Goal: Answer question/provide support

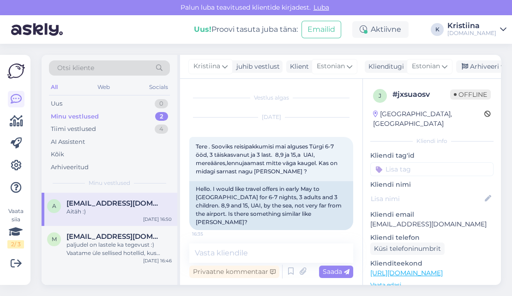
click at [117, 117] on div "Minu vestlused 2" at bounding box center [109, 116] width 121 height 13
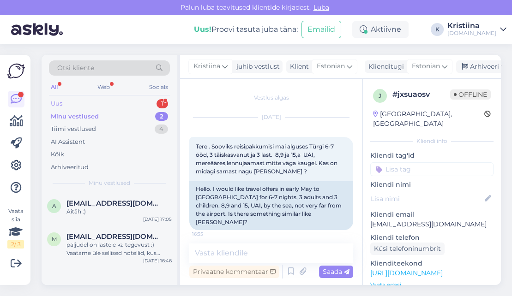
click at [97, 104] on div "Uus 1" at bounding box center [109, 103] width 121 height 13
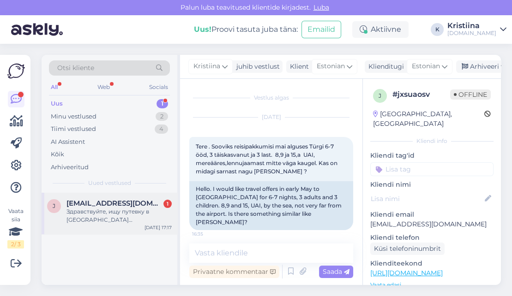
click at [103, 204] on span "[EMAIL_ADDRESS][DOMAIN_NAME]" at bounding box center [114, 203] width 96 height 8
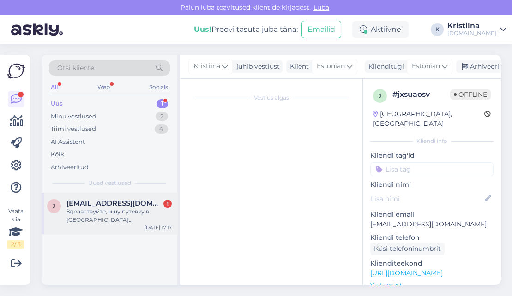
scroll to position [14, 0]
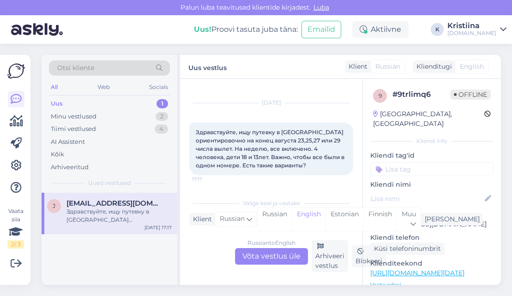
click at [277, 257] on div "Russian to English Võta vestlus üle" at bounding box center [271, 256] width 73 height 17
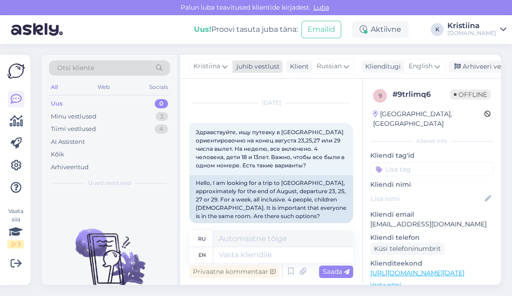
click at [202, 63] on span "Kristiina" at bounding box center [206, 66] width 27 height 10
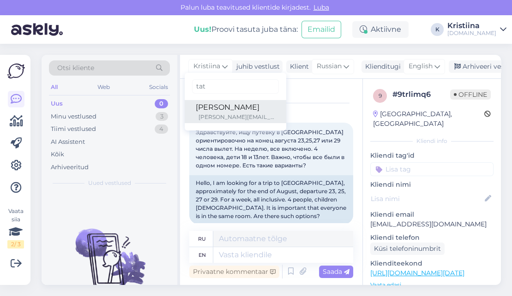
type input "tat"
click at [205, 114] on div "[PERSON_NAME][EMAIL_ADDRESS][DOMAIN_NAME]" at bounding box center [236, 117] width 77 height 8
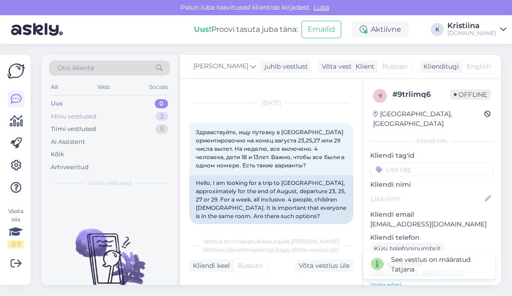
click at [123, 118] on div "Minu vestlused 2" at bounding box center [109, 116] width 121 height 13
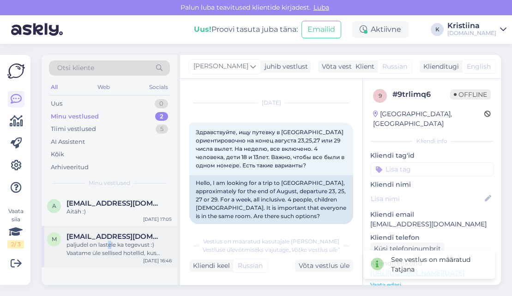
click at [110, 242] on div "paljudel on lastele ka tegevust :) Vaatame üle sellised hotellid, kus oleks ka …" at bounding box center [118, 249] width 105 height 17
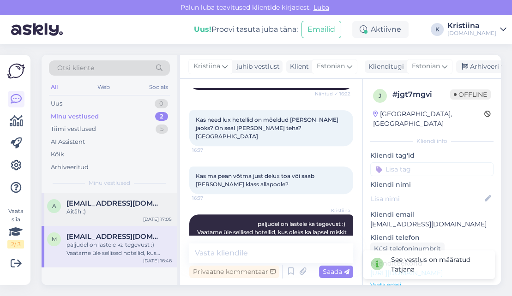
click at [75, 218] on div "a [EMAIL_ADDRESS][DOMAIN_NAME] Aitäh :) [DATE] 17:05" at bounding box center [110, 209] width 136 height 33
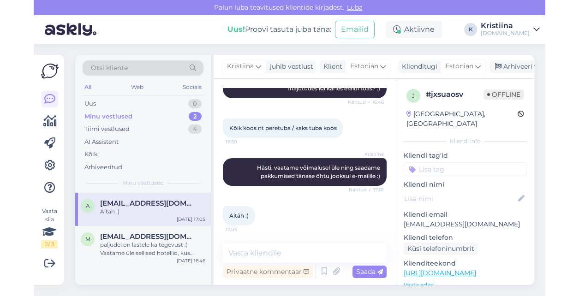
scroll to position [180, 0]
